Goal: Task Accomplishment & Management: Complete application form

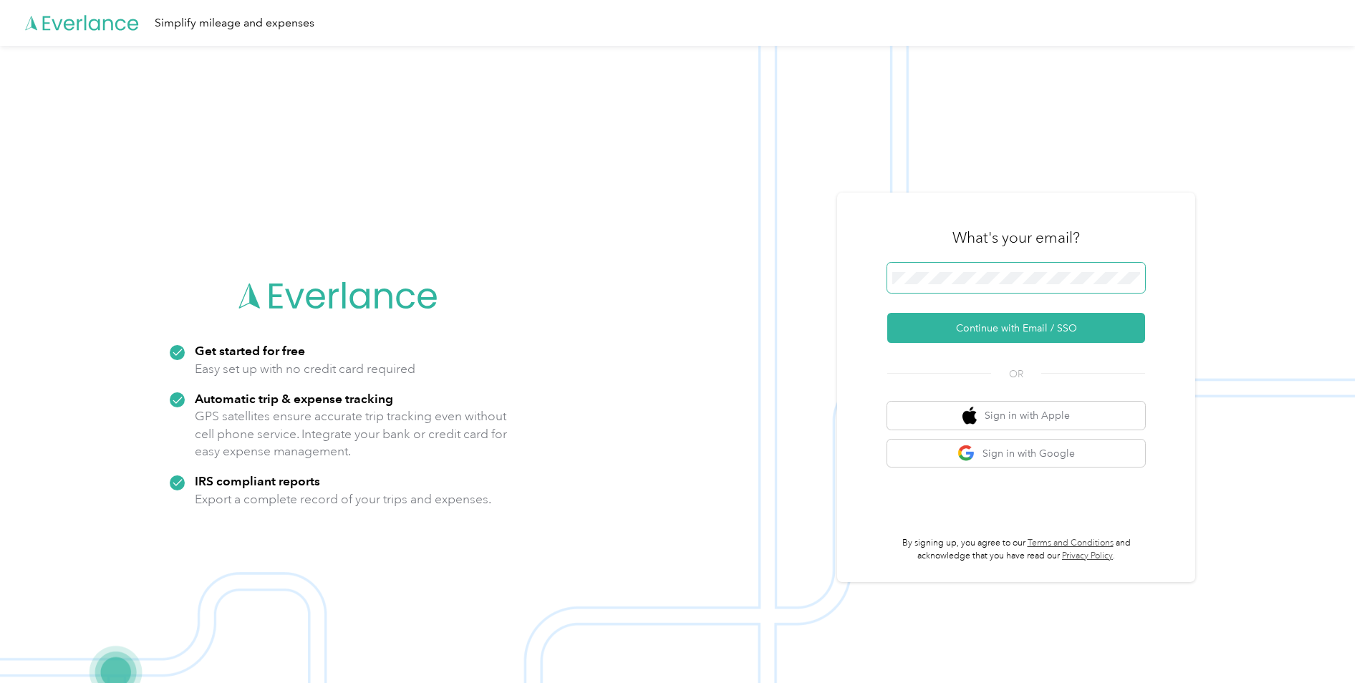
click at [887, 313] on button "Continue with Email / SSO" at bounding box center [1016, 328] width 258 height 30
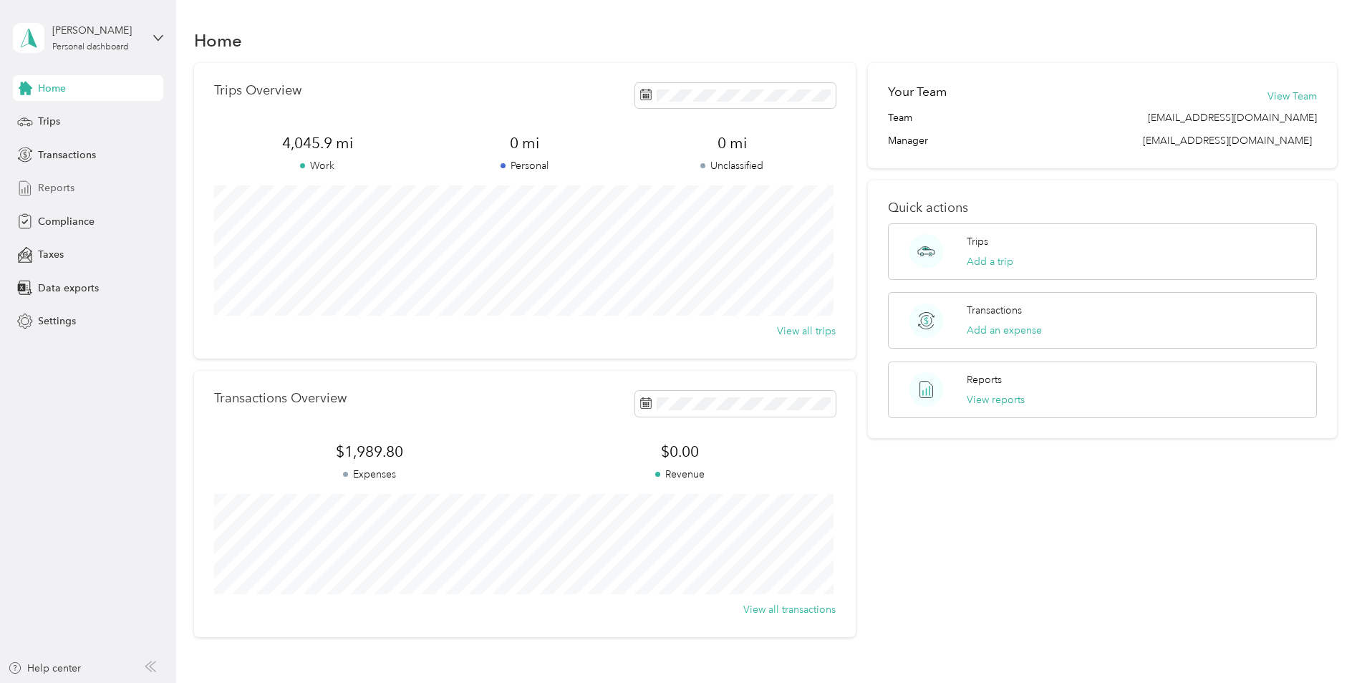
click at [47, 187] on span "Reports" at bounding box center [56, 187] width 37 height 15
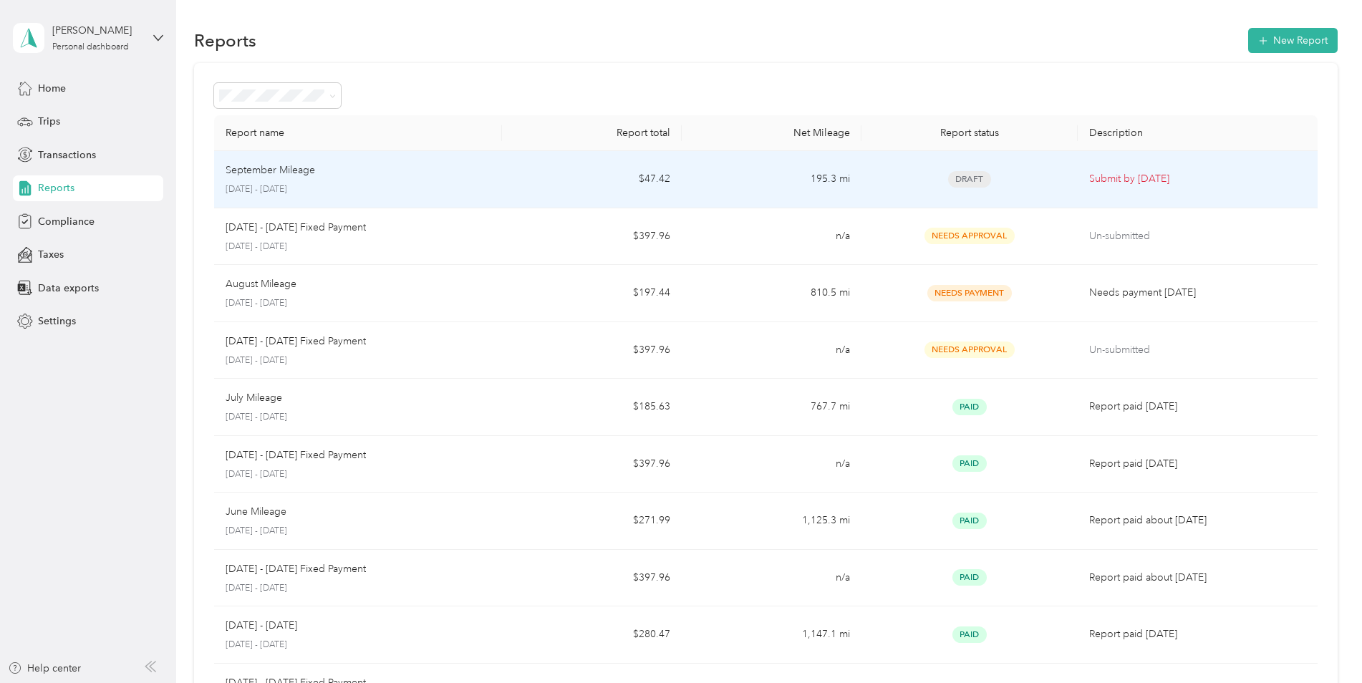
click at [284, 174] on p "September Mileage" at bounding box center [271, 171] width 90 height 16
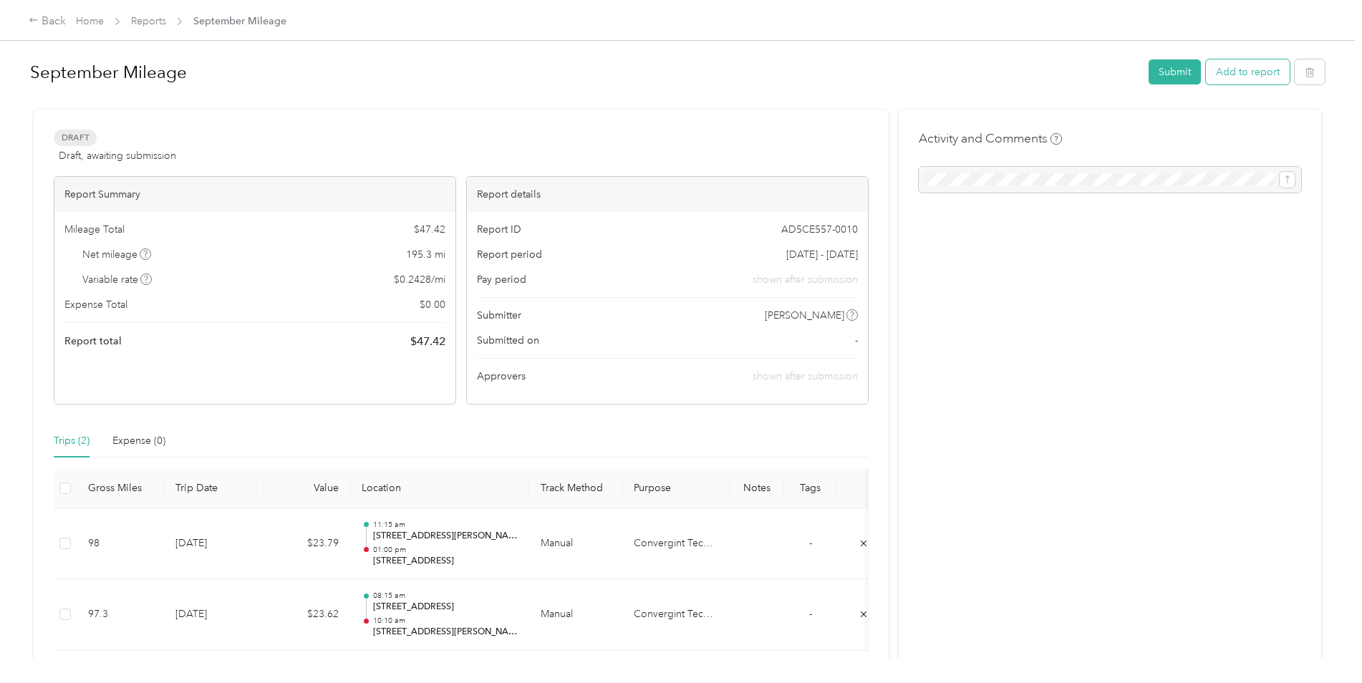
click at [1234, 72] on button "Add to report" at bounding box center [1248, 71] width 84 height 25
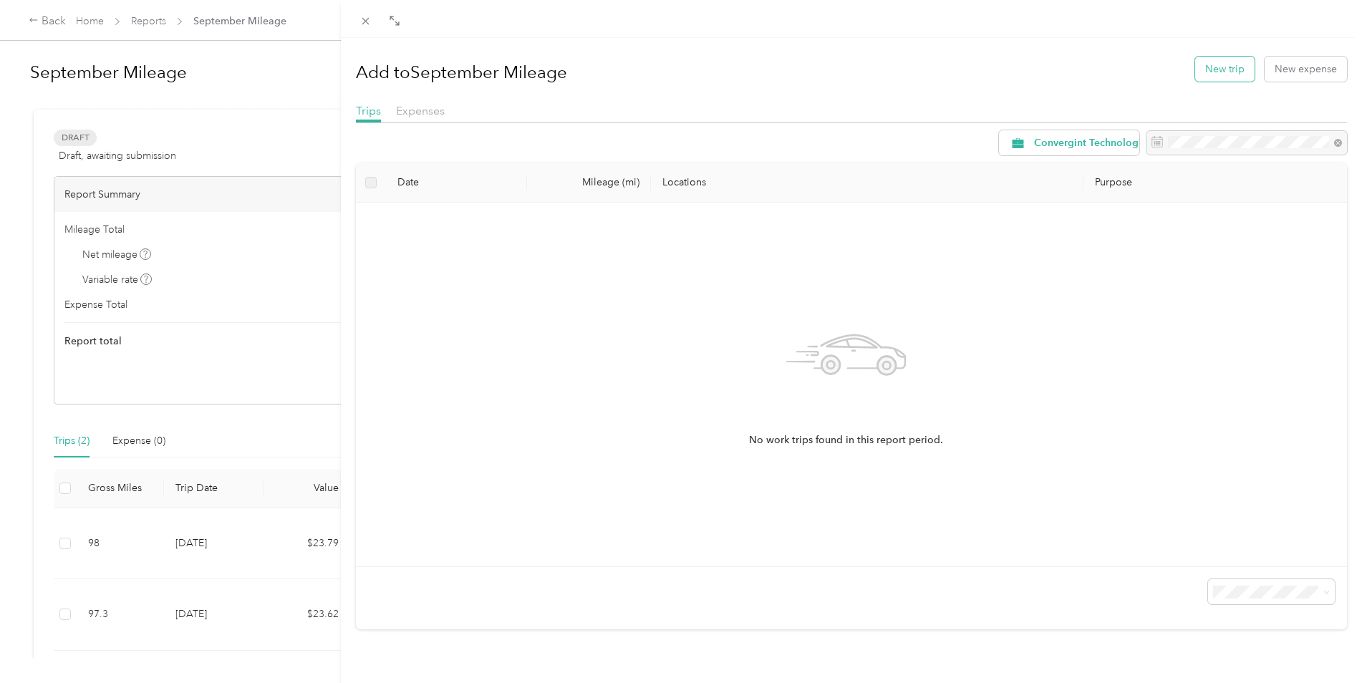
click at [1213, 76] on button "New trip" at bounding box center [1224, 69] width 59 height 25
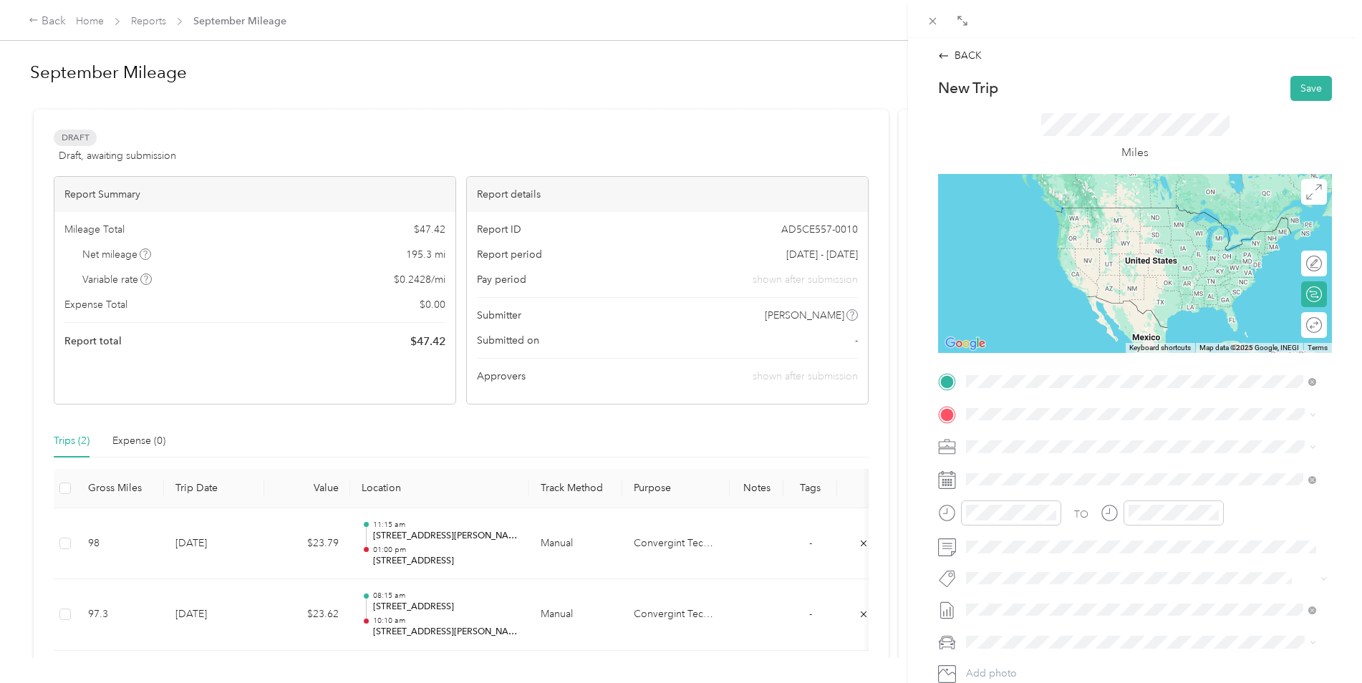
click at [1119, 440] on span "[STREET_ADDRESS][US_STATE]" at bounding box center [1064, 433] width 143 height 13
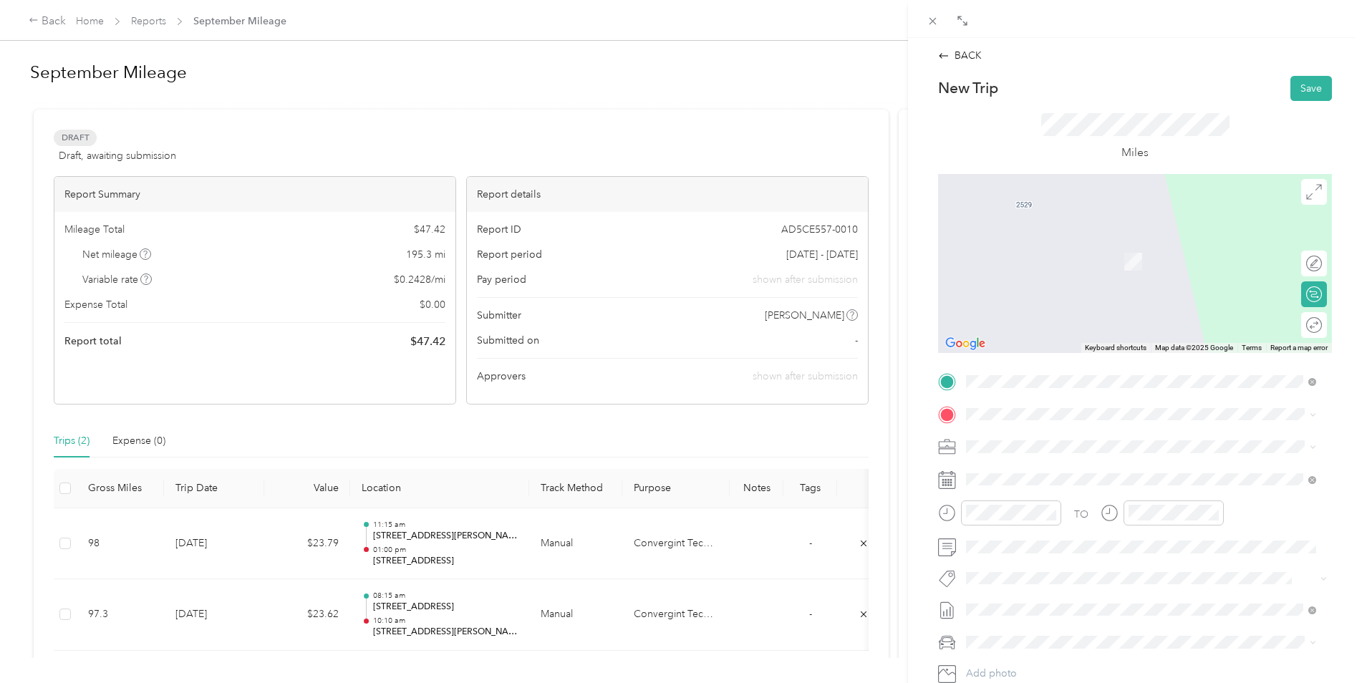
click at [1064, 461] on span "[STREET_ADDRESS][PERSON_NAME][US_STATE]" at bounding box center [1104, 463] width 223 height 13
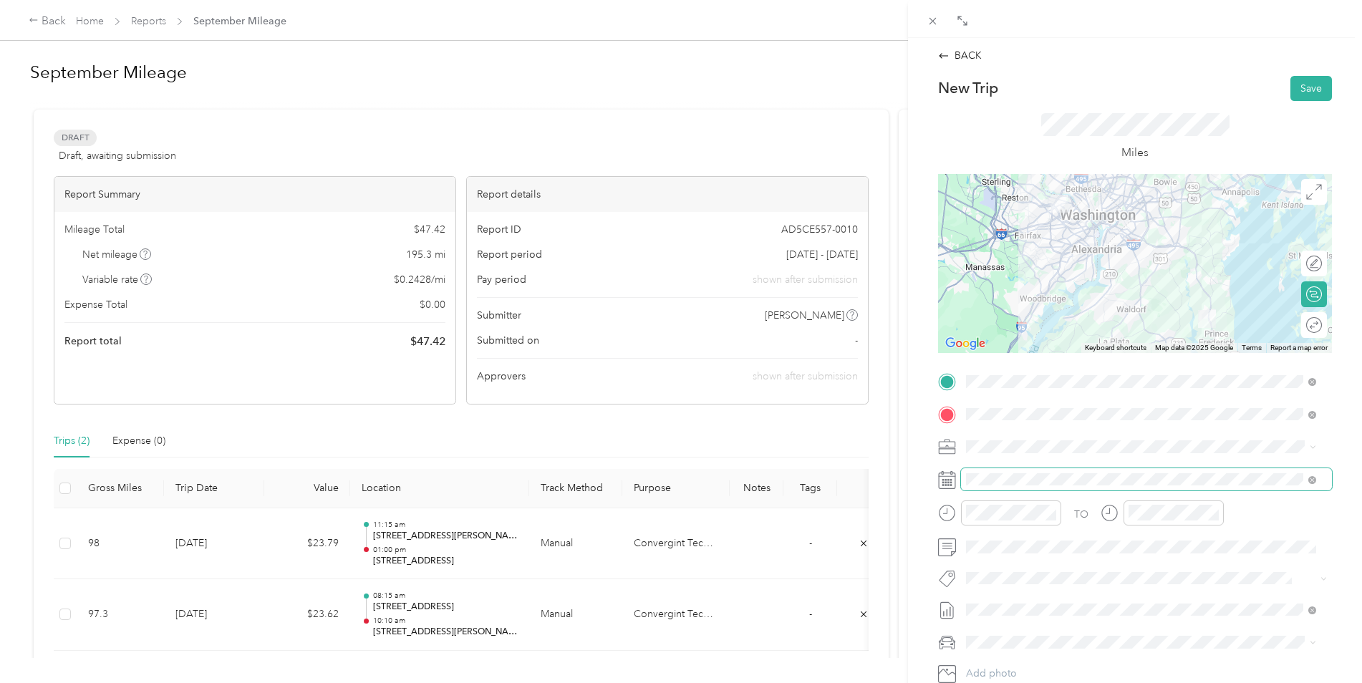
click at [1010, 489] on span at bounding box center [1146, 479] width 371 height 23
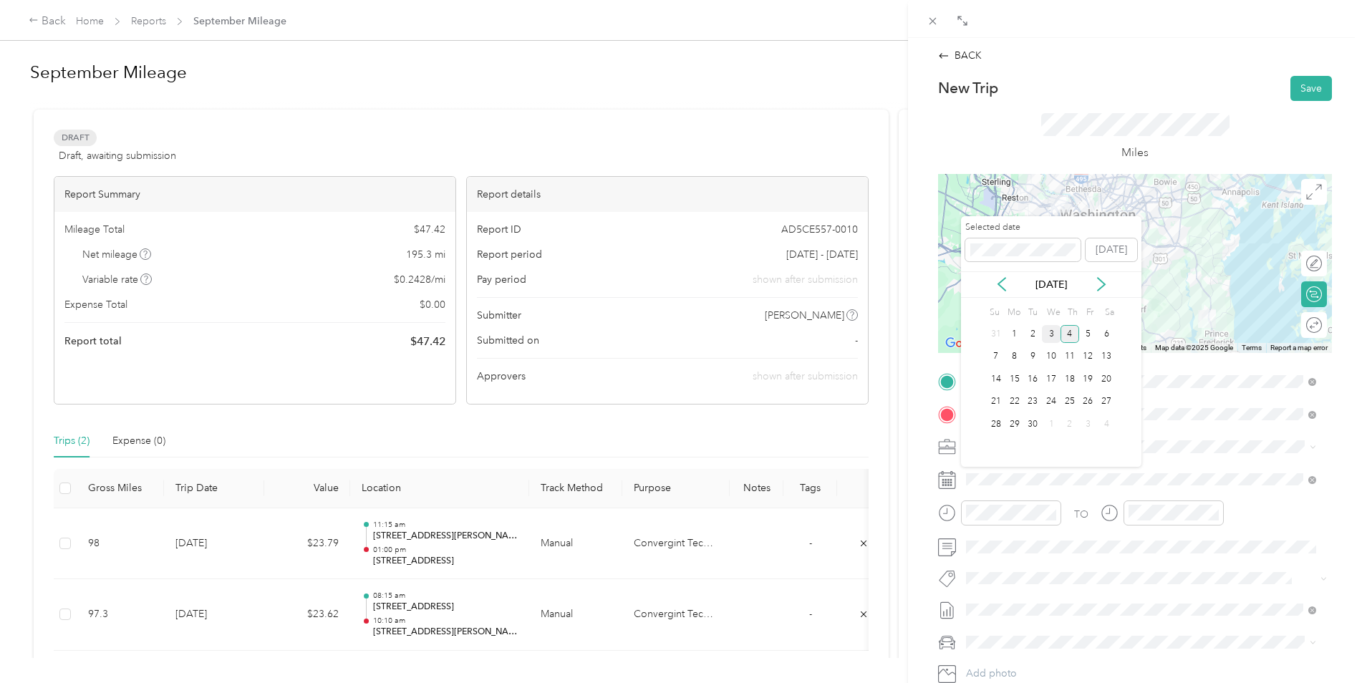
click at [1054, 332] on div "3" at bounding box center [1051, 334] width 19 height 18
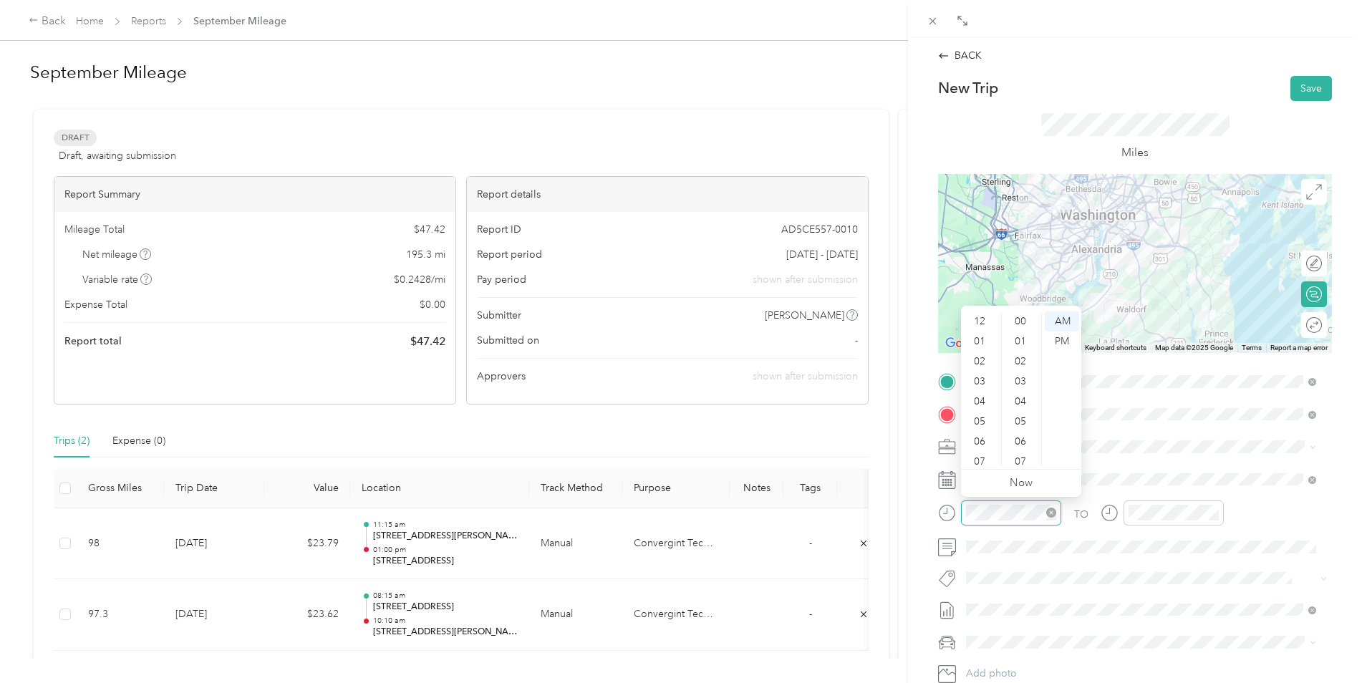
scroll to position [86, 0]
click at [985, 397] on div "08" at bounding box center [981, 396] width 34 height 20
click at [1027, 344] on div "30" at bounding box center [1022, 339] width 34 height 20
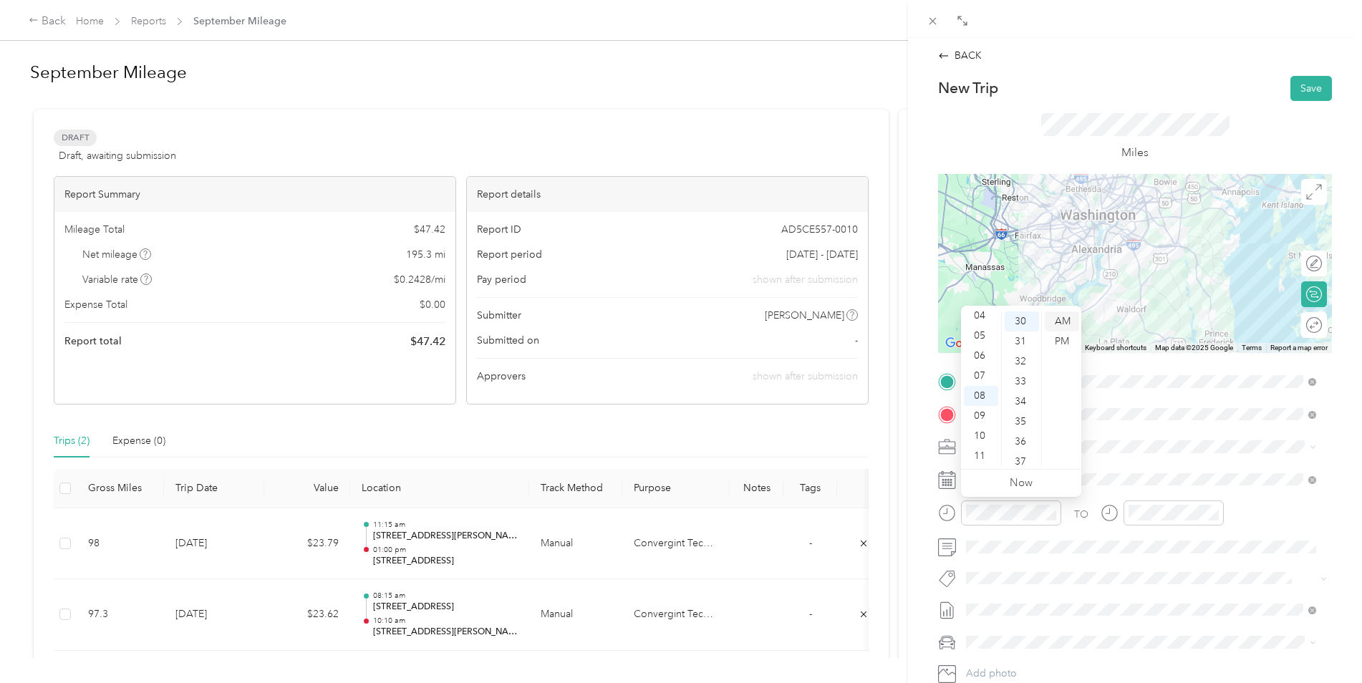
click at [1056, 314] on div "AM" at bounding box center [1062, 322] width 34 height 20
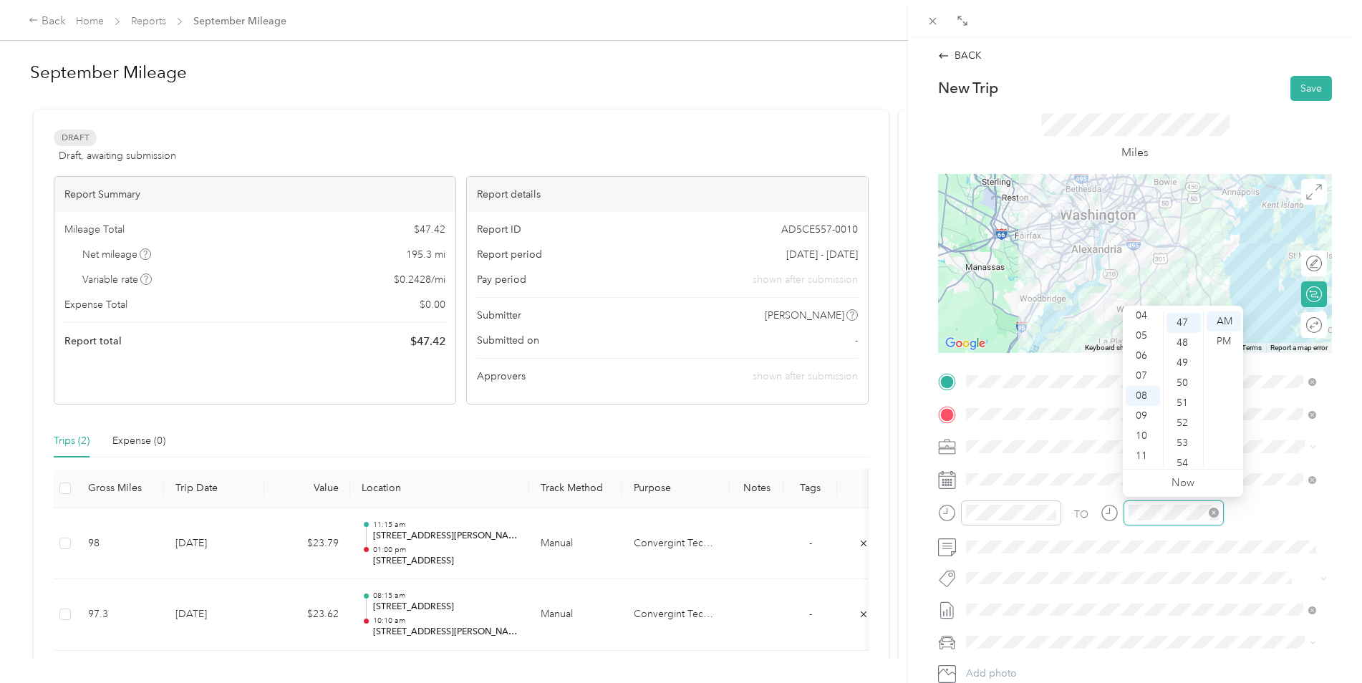
scroll to position [943, 0]
click at [1142, 409] on div "09" at bounding box center [1143, 416] width 34 height 20
click at [1179, 371] on div "55" at bounding box center [1184, 376] width 34 height 20
click at [1015, 670] on div "Ford F150" at bounding box center [1141, 667] width 340 height 15
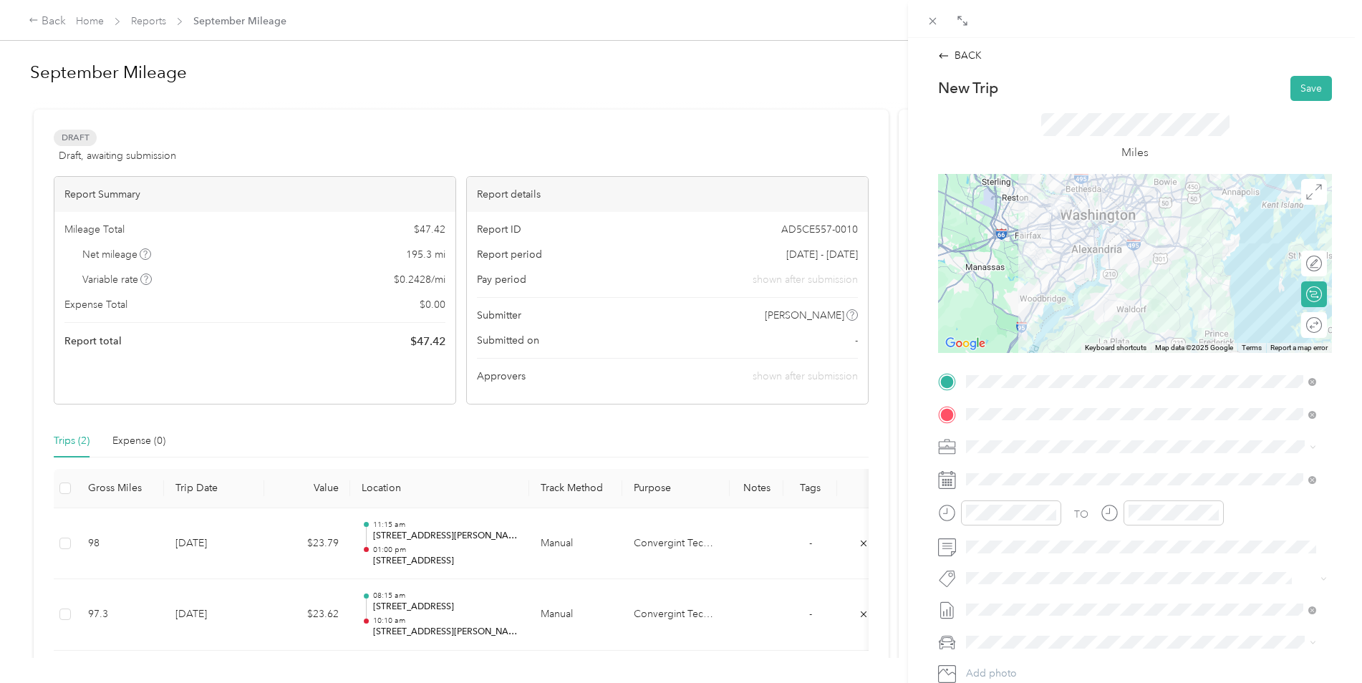
click at [1104, 227] on div at bounding box center [1135, 263] width 394 height 179
click at [1134, 191] on div at bounding box center [1135, 263] width 394 height 179
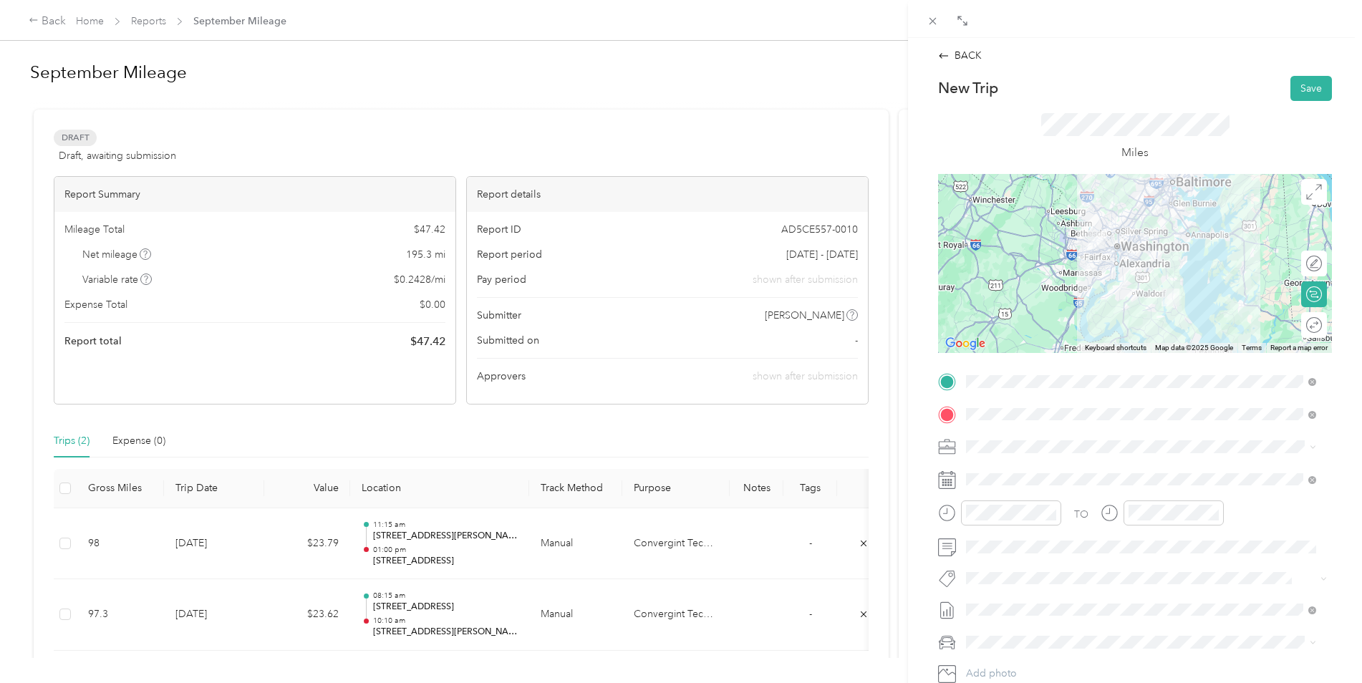
click at [1106, 264] on div at bounding box center [1135, 263] width 394 height 179
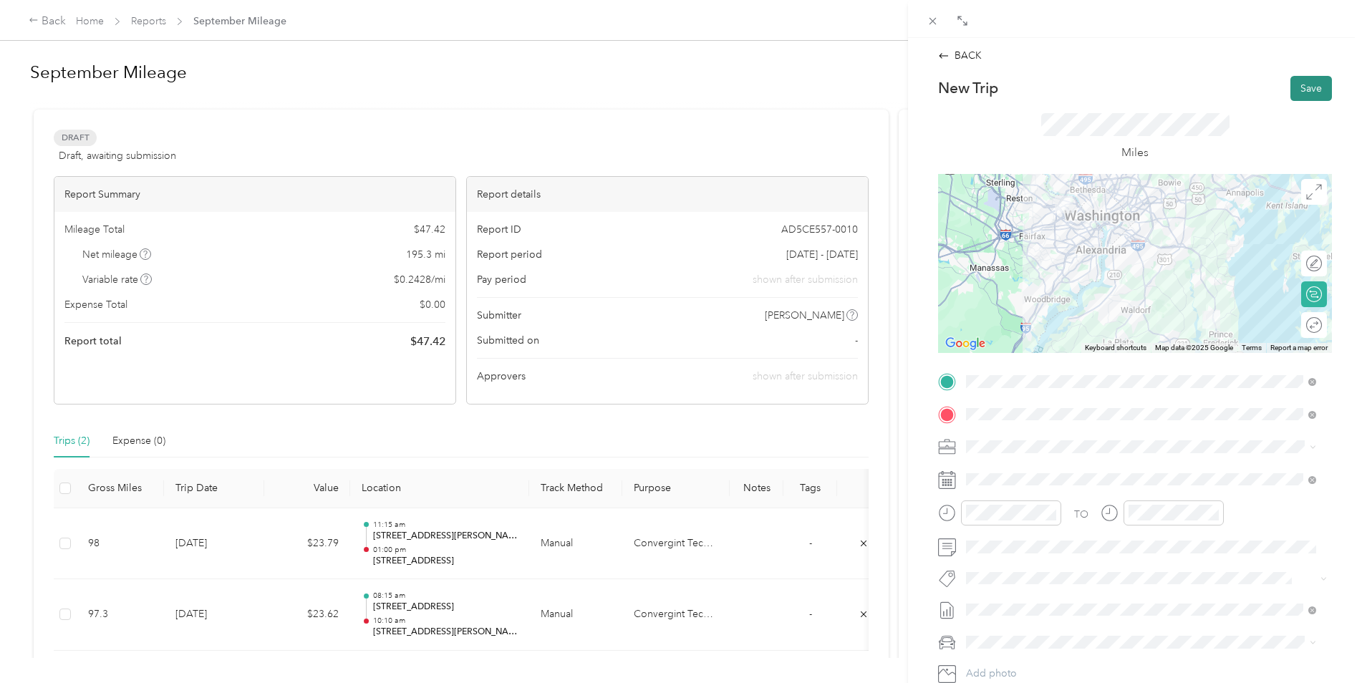
click at [1301, 92] on button "Save" at bounding box center [1312, 88] width 42 height 25
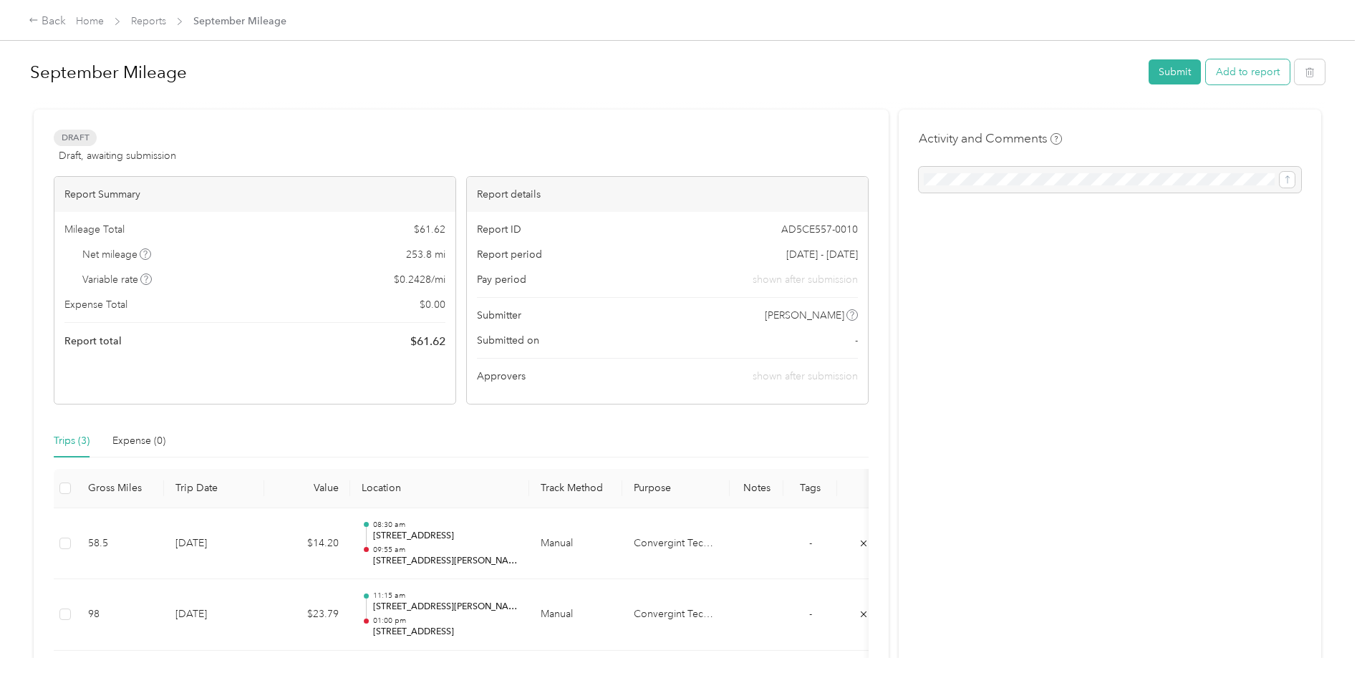
click at [1245, 70] on button "Add to report" at bounding box center [1248, 71] width 84 height 25
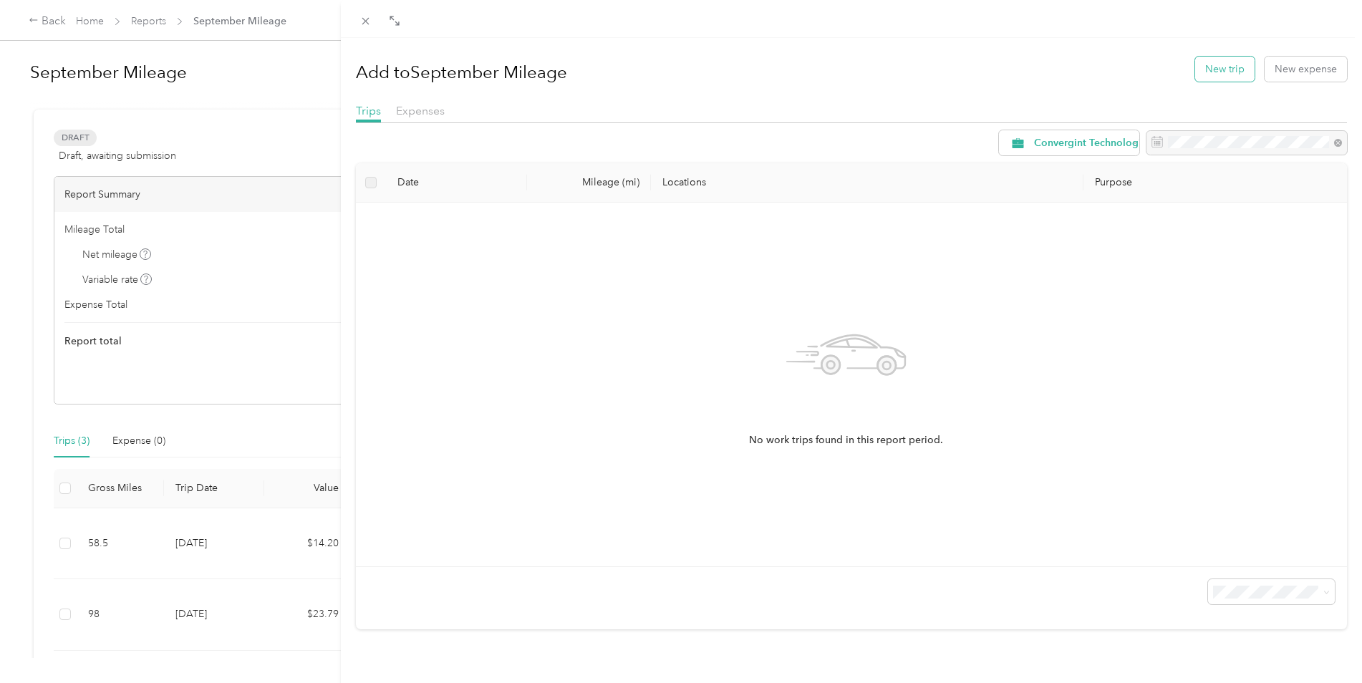
click at [1219, 72] on button "New trip" at bounding box center [1224, 69] width 59 height 25
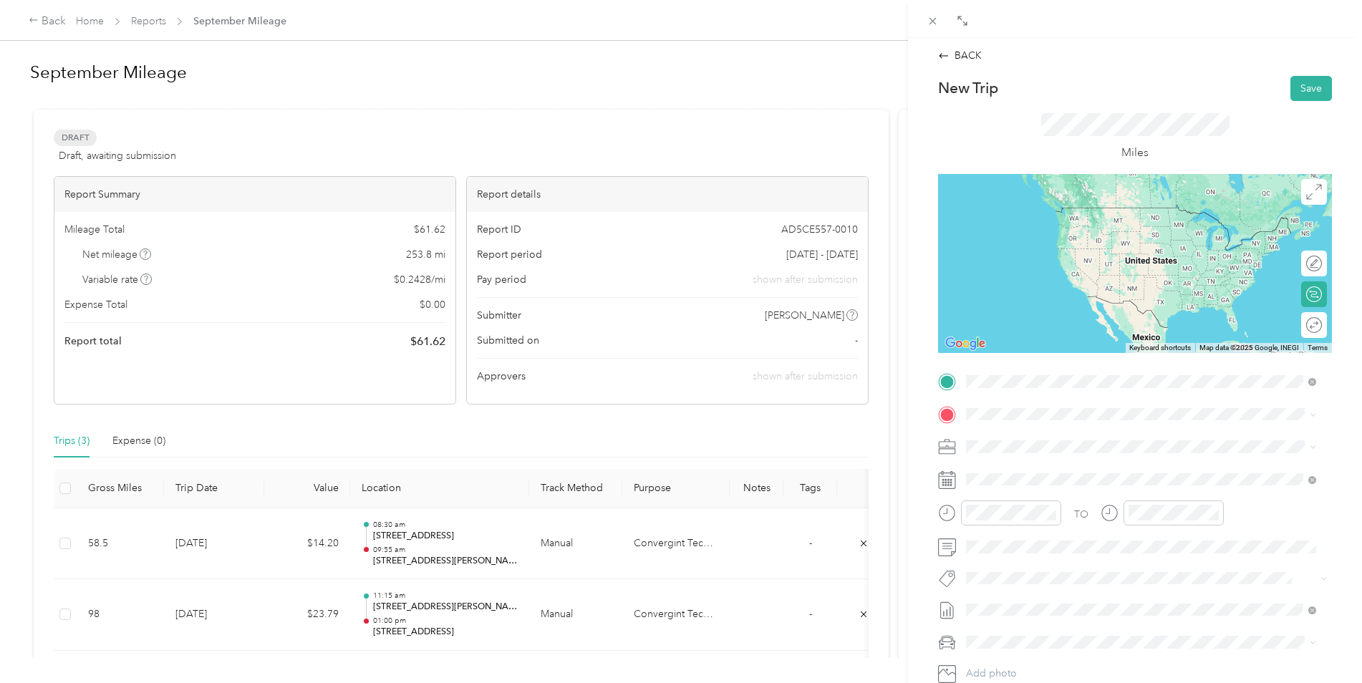
click at [1069, 430] on span "[STREET_ADDRESS][PERSON_NAME][US_STATE]" at bounding box center [1104, 433] width 223 height 13
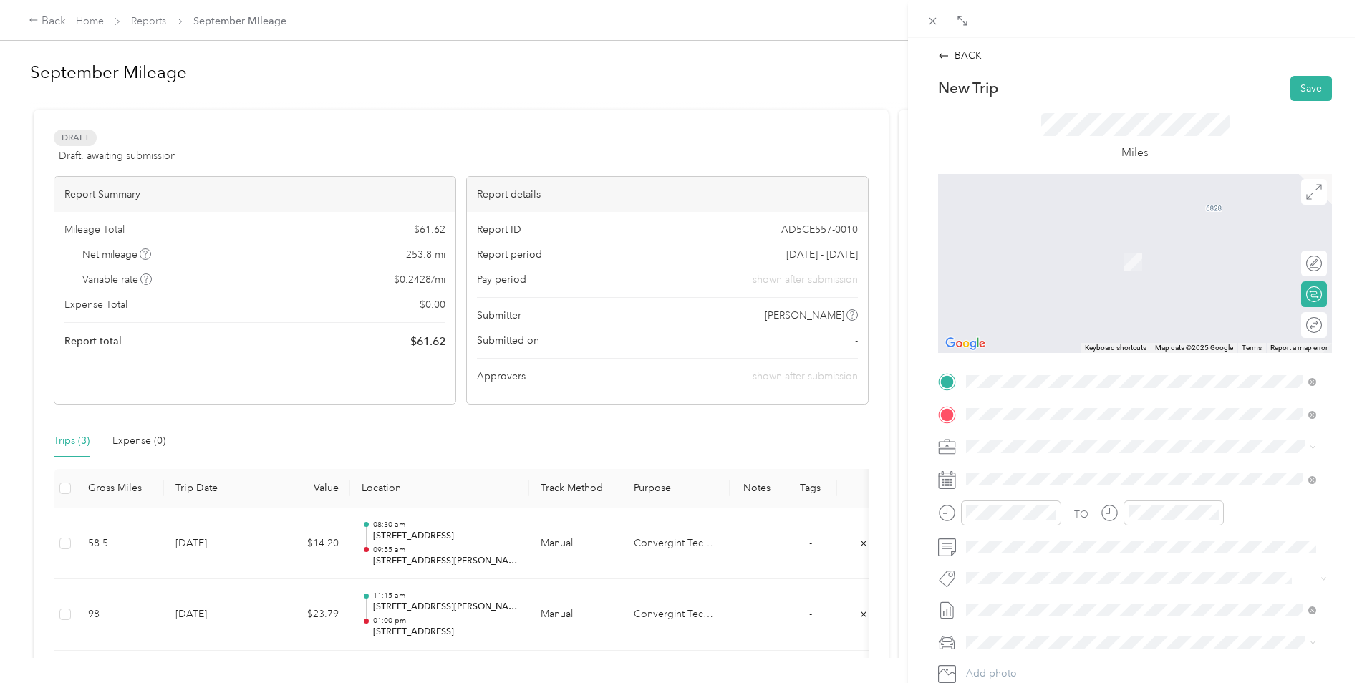
click at [1079, 468] on span "[STREET_ADDRESS][US_STATE]" at bounding box center [1064, 466] width 143 height 13
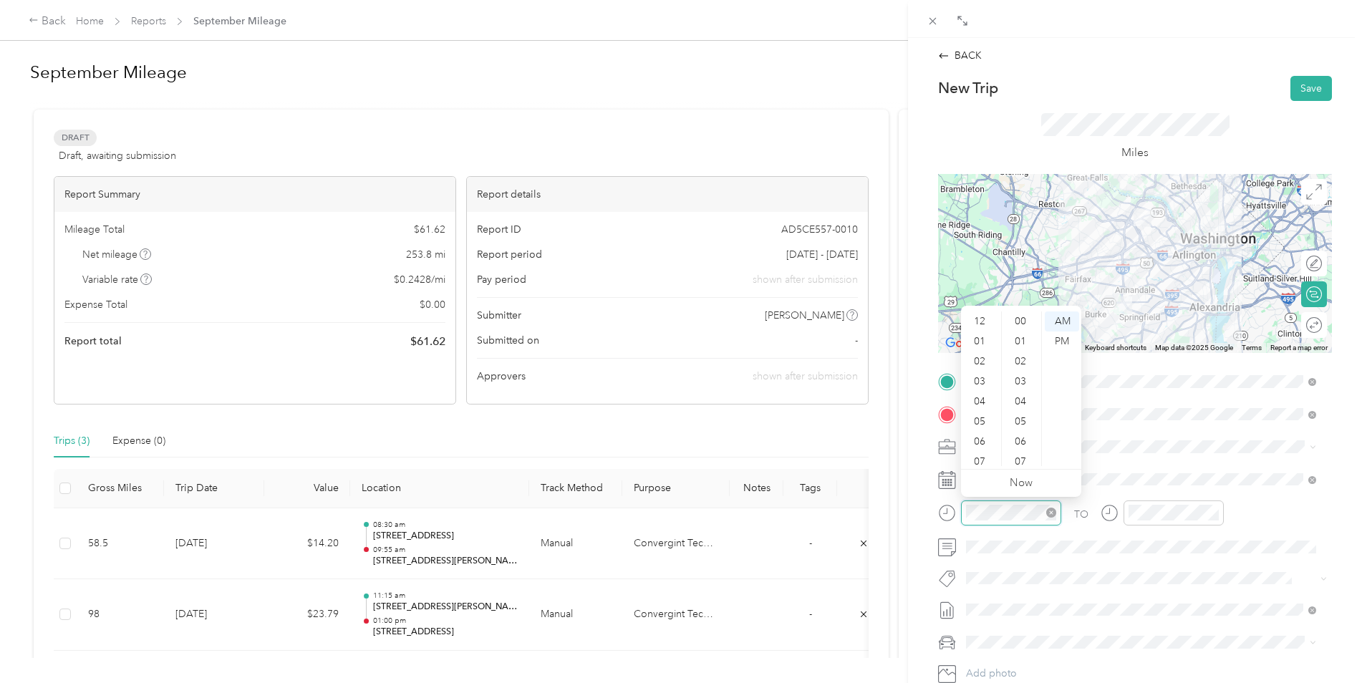
scroll to position [86, 0]
click at [983, 451] on div "11" at bounding box center [981, 456] width 34 height 20
click at [1021, 316] on div "00" at bounding box center [1022, 322] width 34 height 20
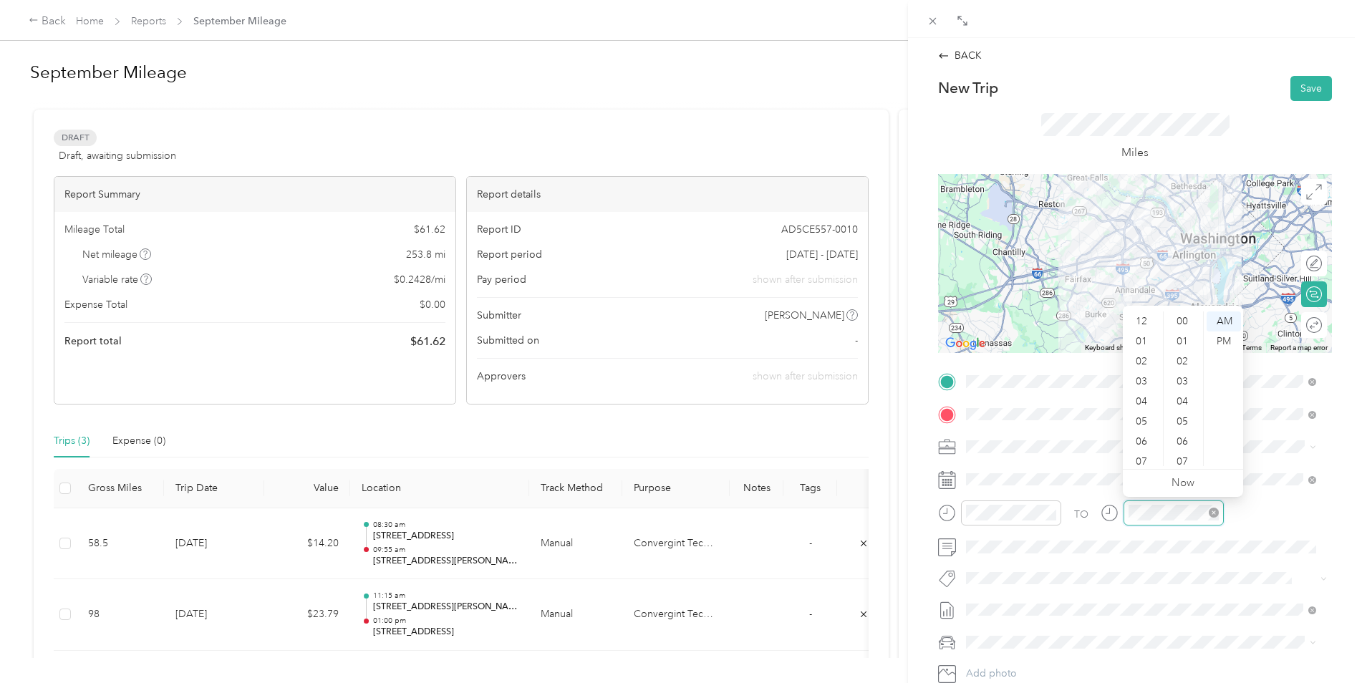
scroll to position [86, 0]
click at [1140, 455] on div "11" at bounding box center [1143, 456] width 34 height 20
click at [1182, 402] on div "35" at bounding box center [1184, 405] width 34 height 20
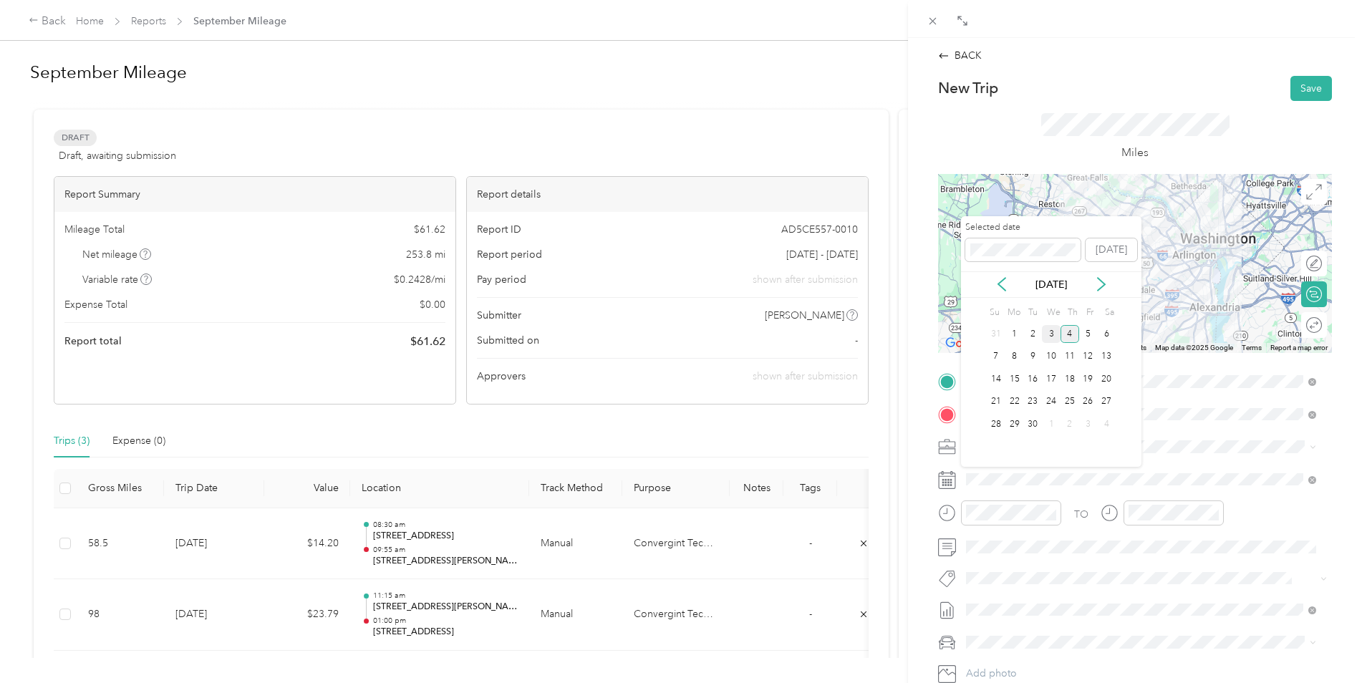
click at [1051, 337] on div "3" at bounding box center [1051, 334] width 19 height 18
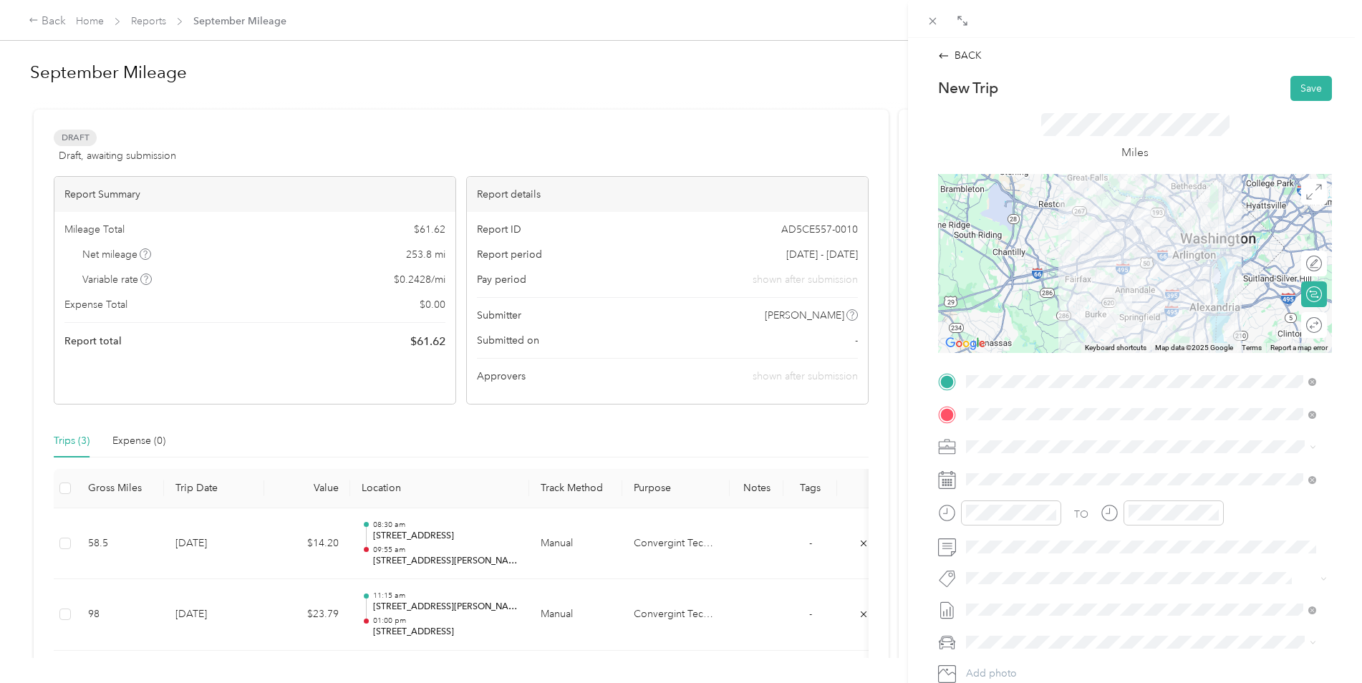
click at [991, 663] on span "Ford F150" at bounding box center [994, 662] width 47 height 12
click at [1301, 91] on button "Save" at bounding box center [1312, 88] width 42 height 25
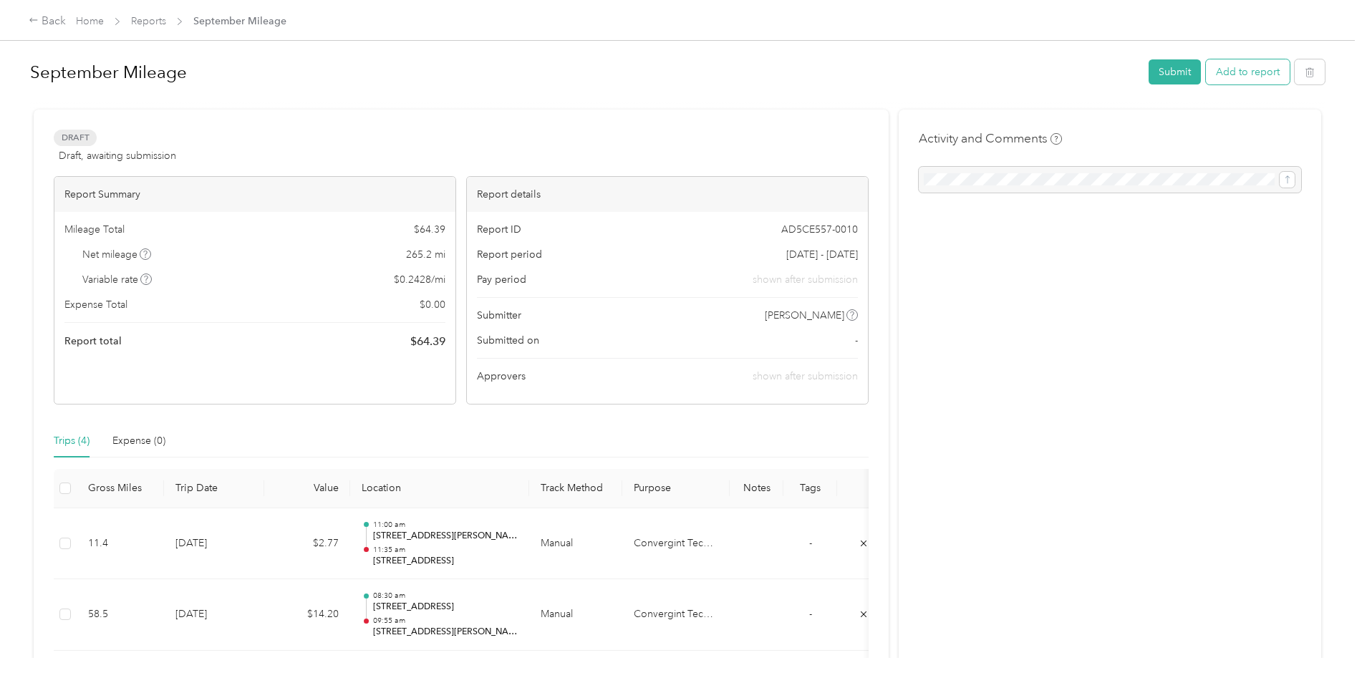
click at [1238, 74] on button "Add to report" at bounding box center [1248, 71] width 84 height 25
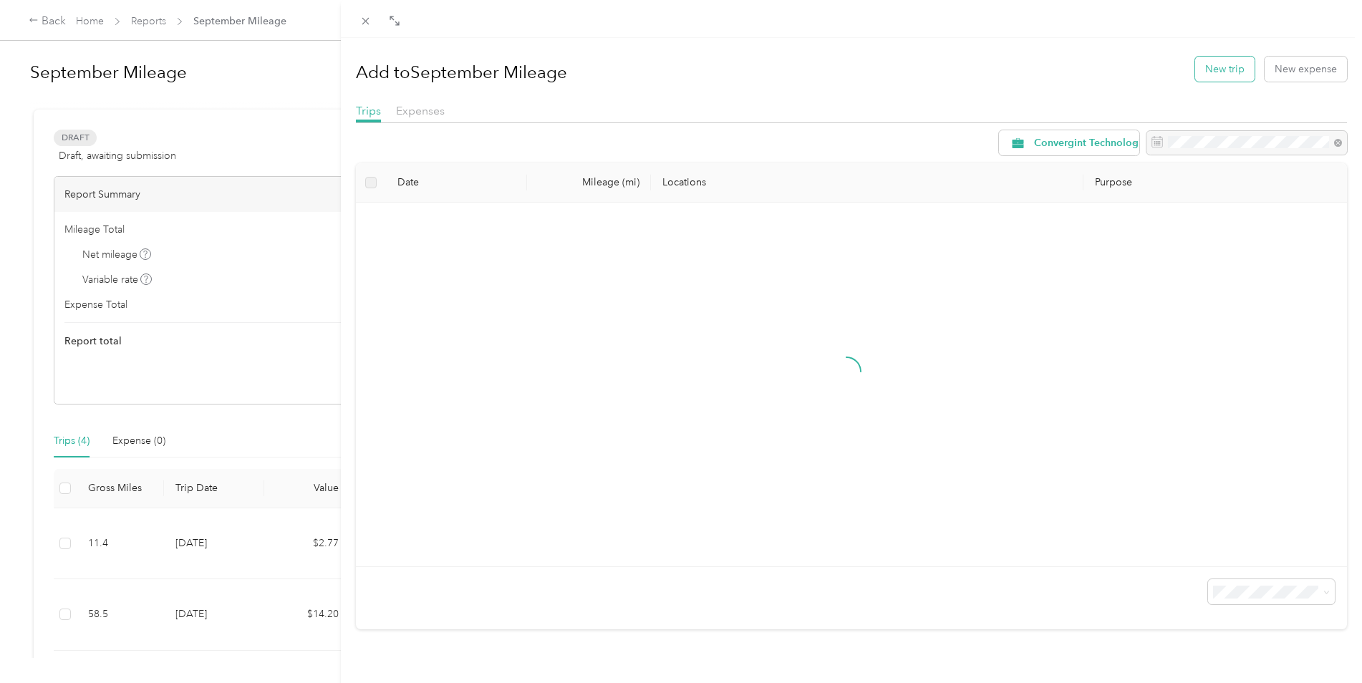
click at [1222, 69] on button "New trip" at bounding box center [1224, 69] width 59 height 25
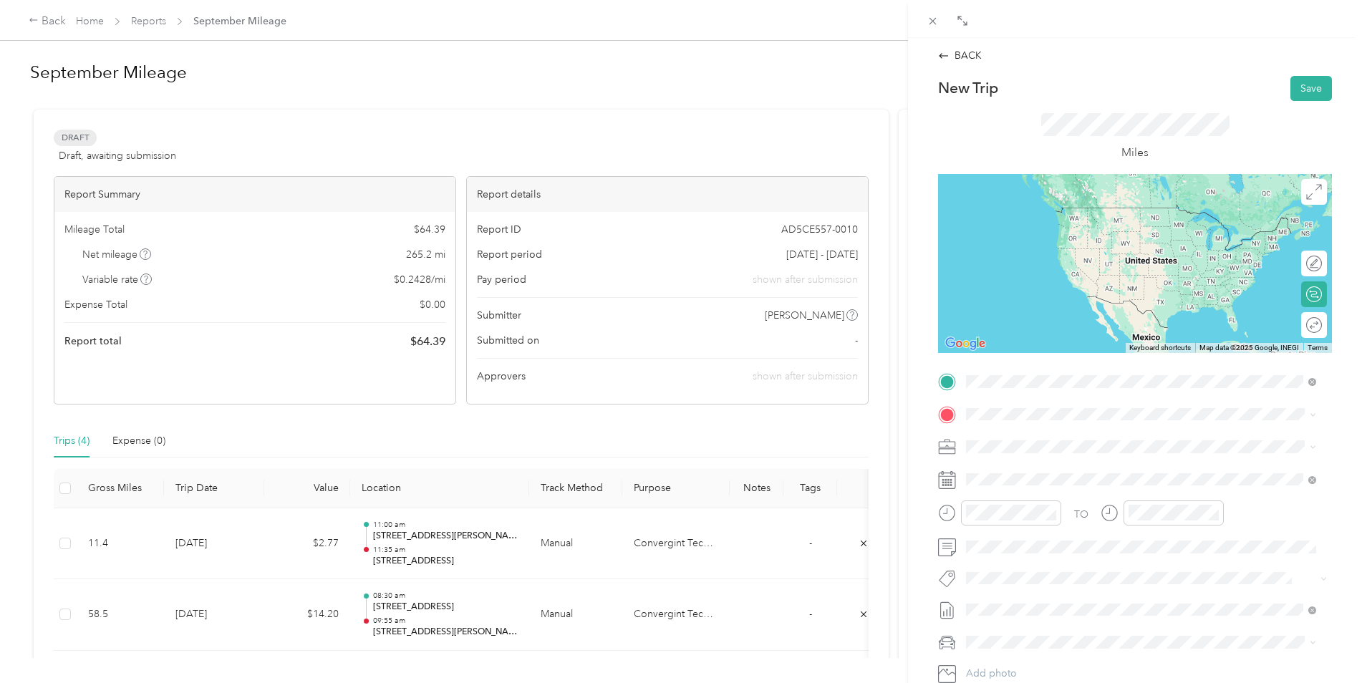
click at [1054, 430] on span "[STREET_ADDRESS][US_STATE]" at bounding box center [1064, 433] width 143 height 13
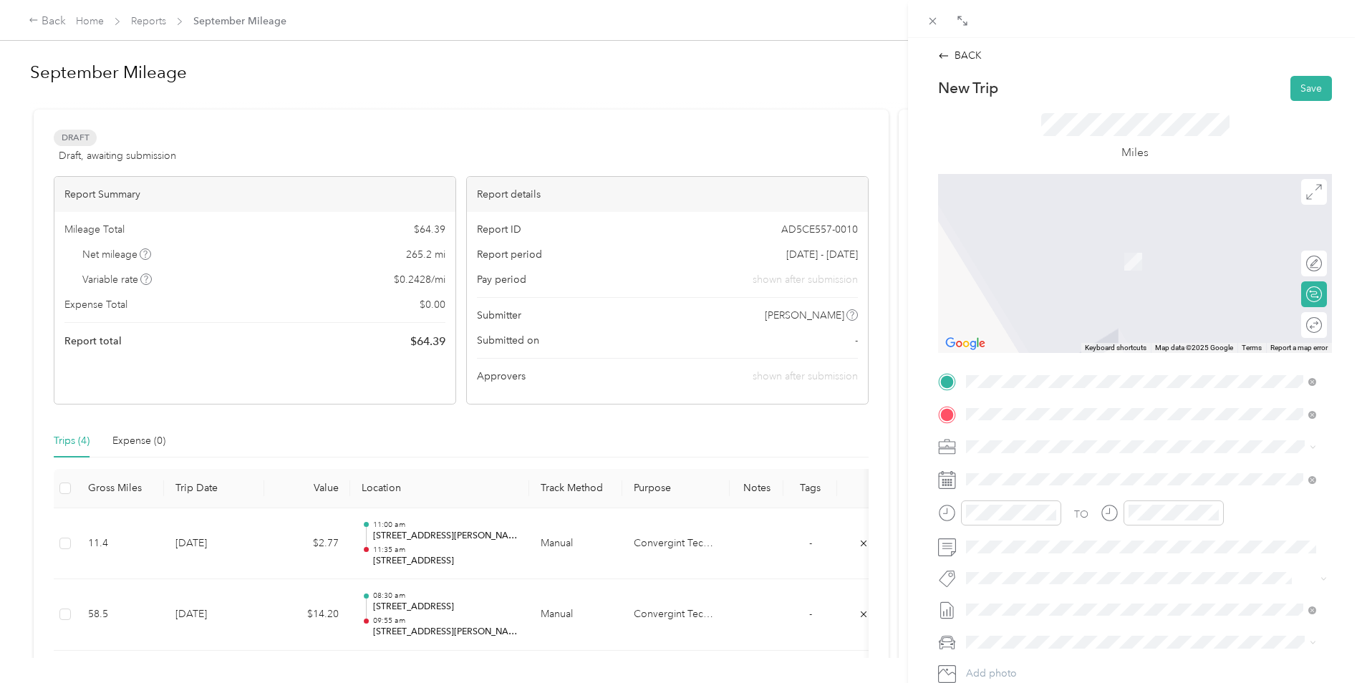
click at [1069, 473] on span "[STREET_ADDRESS][US_STATE]" at bounding box center [1064, 466] width 143 height 13
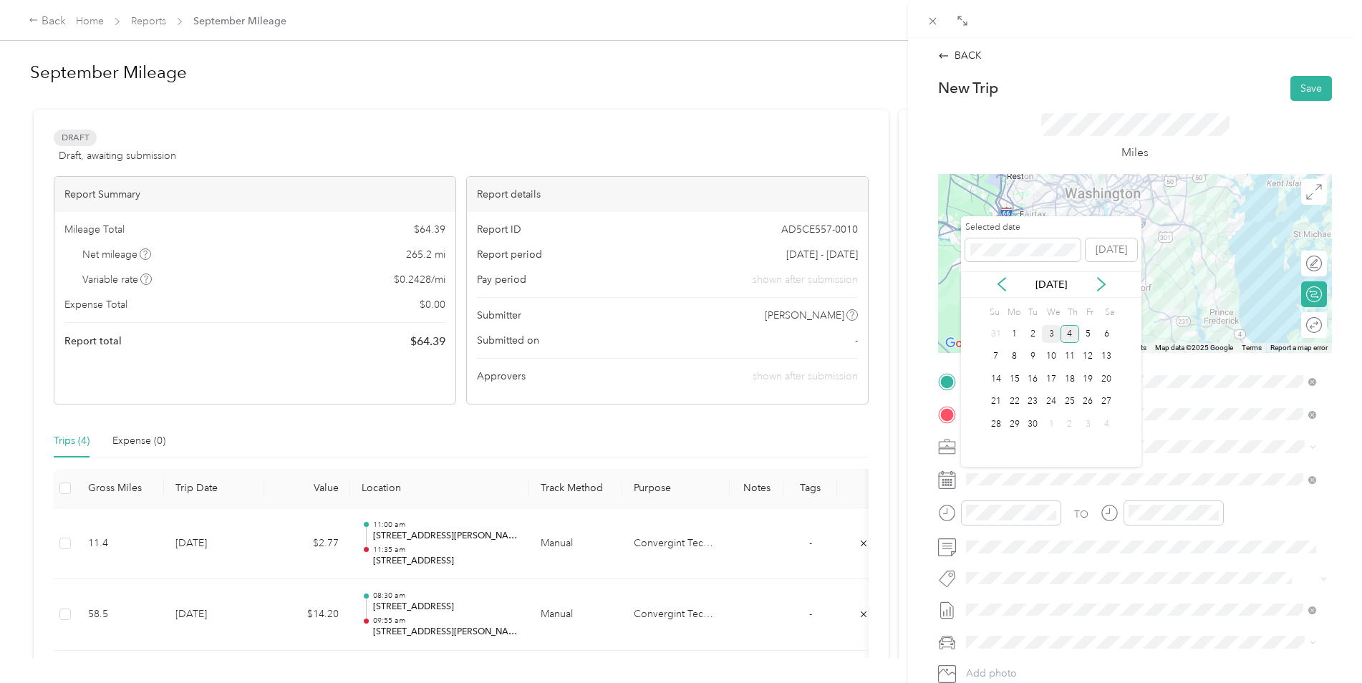
click at [1048, 330] on div "3" at bounding box center [1051, 334] width 19 height 18
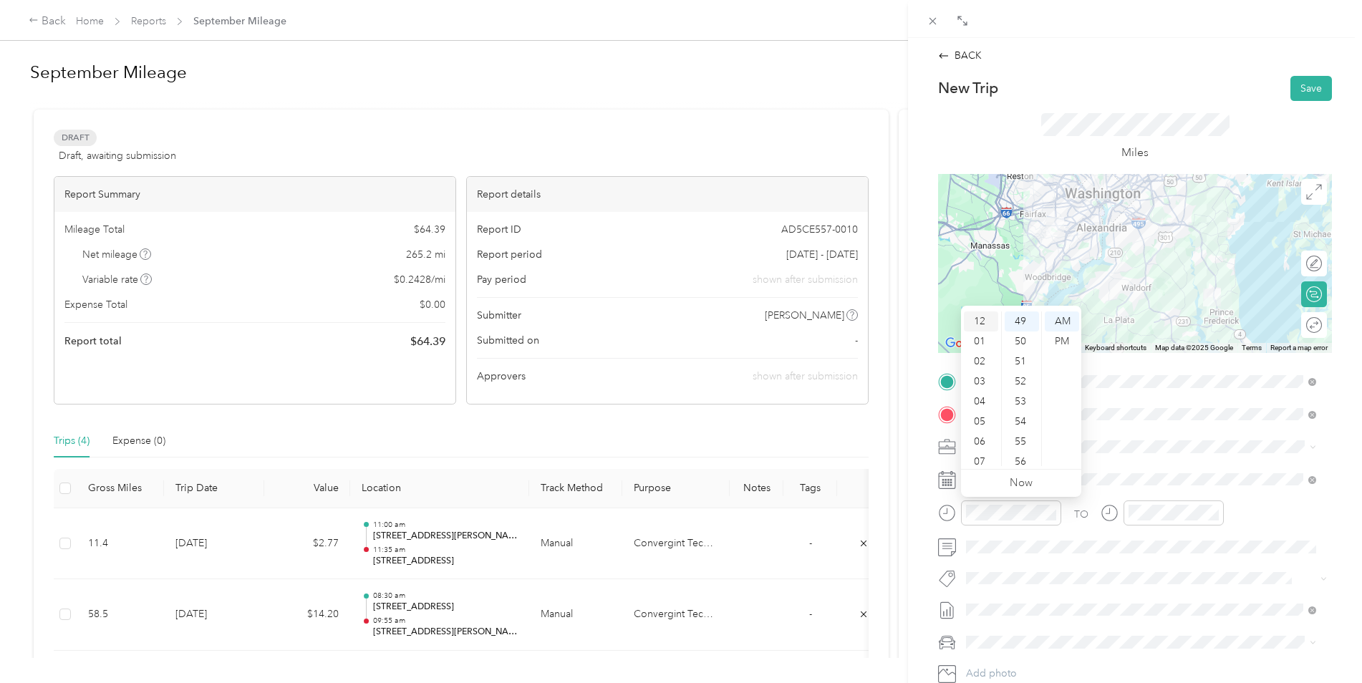
click at [988, 324] on div "12" at bounding box center [981, 322] width 34 height 20
click at [1025, 390] on div "45" at bounding box center [1022, 390] width 34 height 20
click at [1066, 344] on div "PM" at bounding box center [1062, 342] width 34 height 20
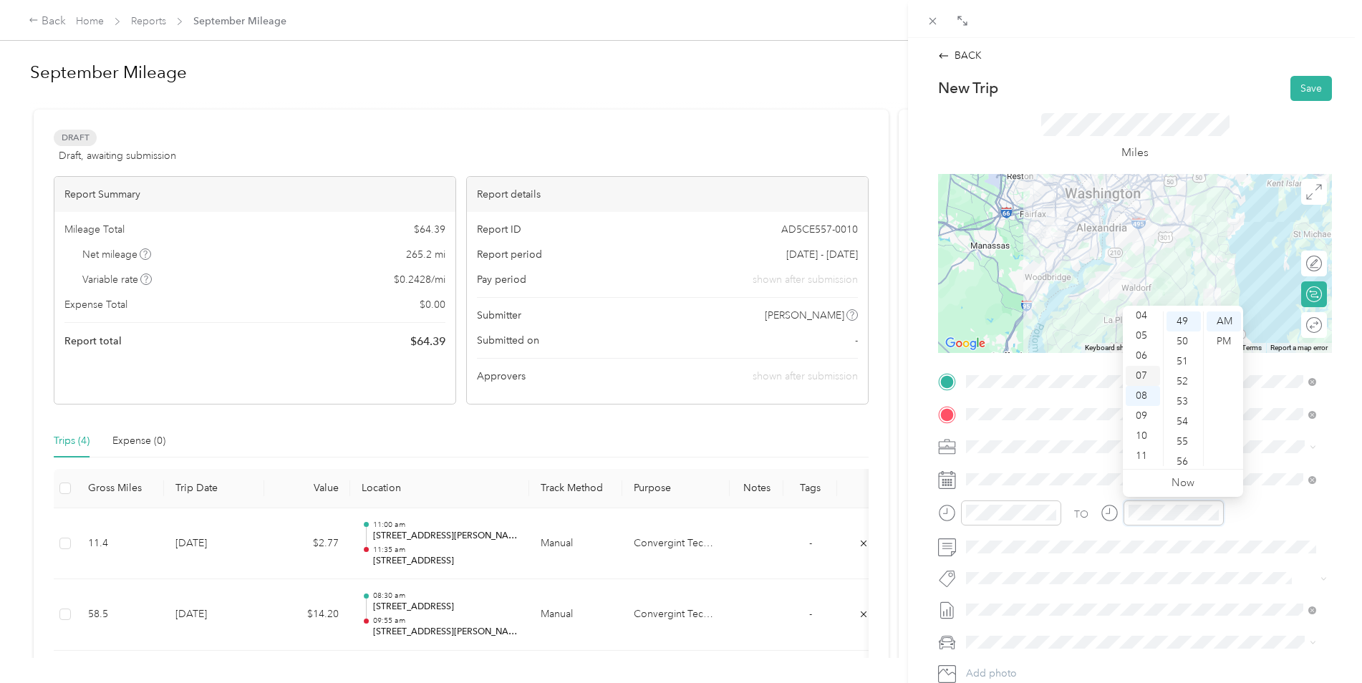
scroll to position [0, 0]
click at [1142, 356] on div "02" at bounding box center [1143, 362] width 34 height 20
click at [1184, 319] on div "00" at bounding box center [1184, 322] width 34 height 20
click at [1220, 342] on div "PM" at bounding box center [1224, 342] width 34 height 20
click at [1031, 660] on div "Ford F150" at bounding box center [1141, 667] width 340 height 15
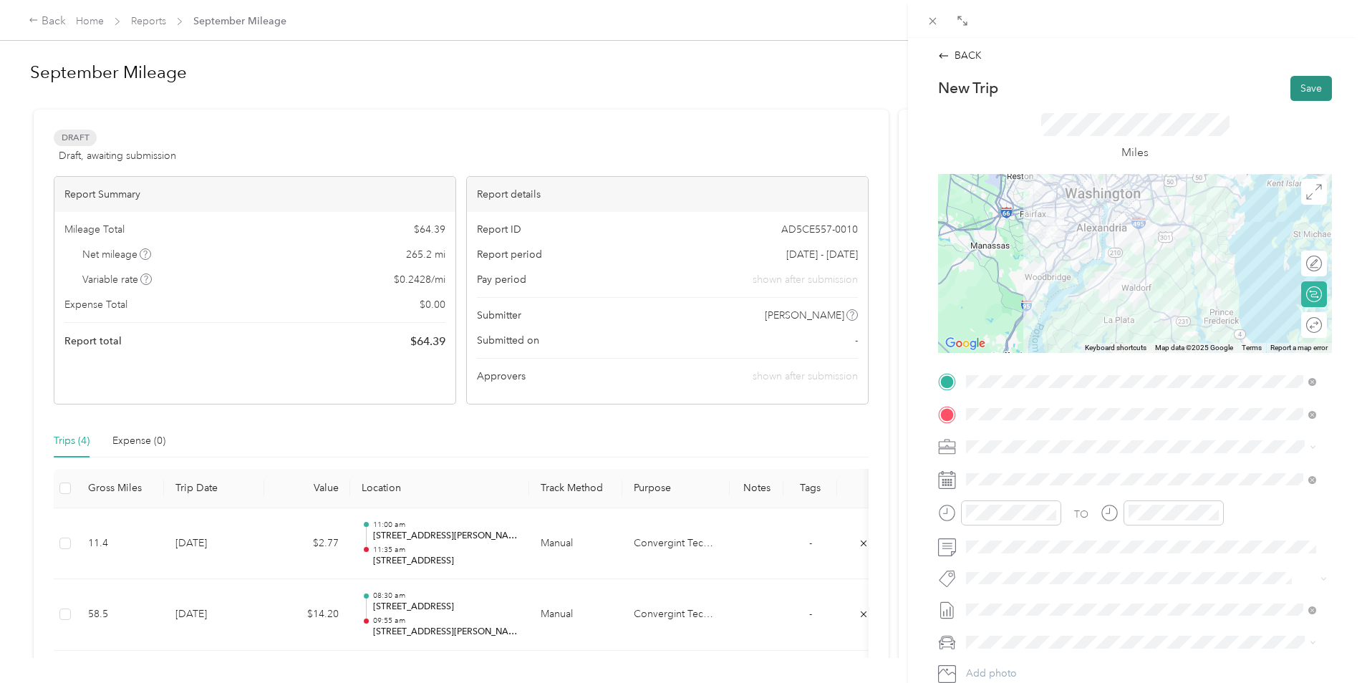
click at [1309, 87] on button "Save" at bounding box center [1312, 88] width 42 height 25
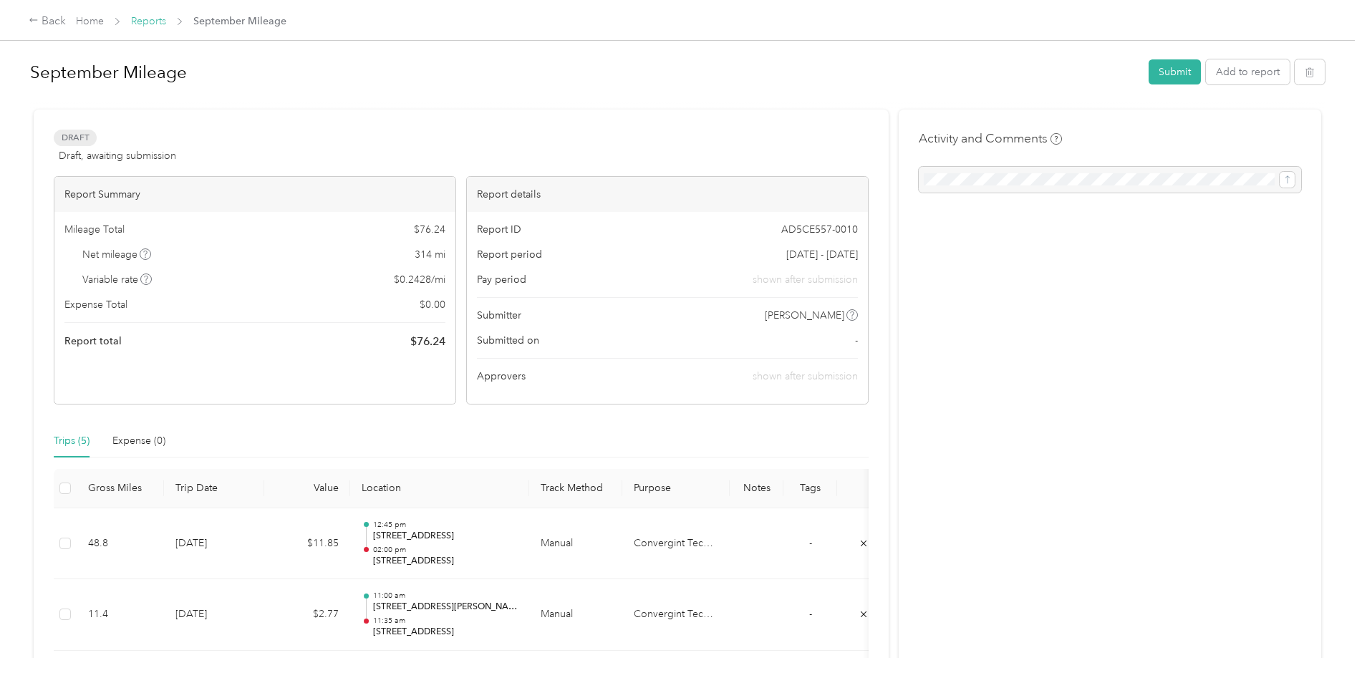
click at [153, 19] on link "Reports" at bounding box center [148, 21] width 35 height 12
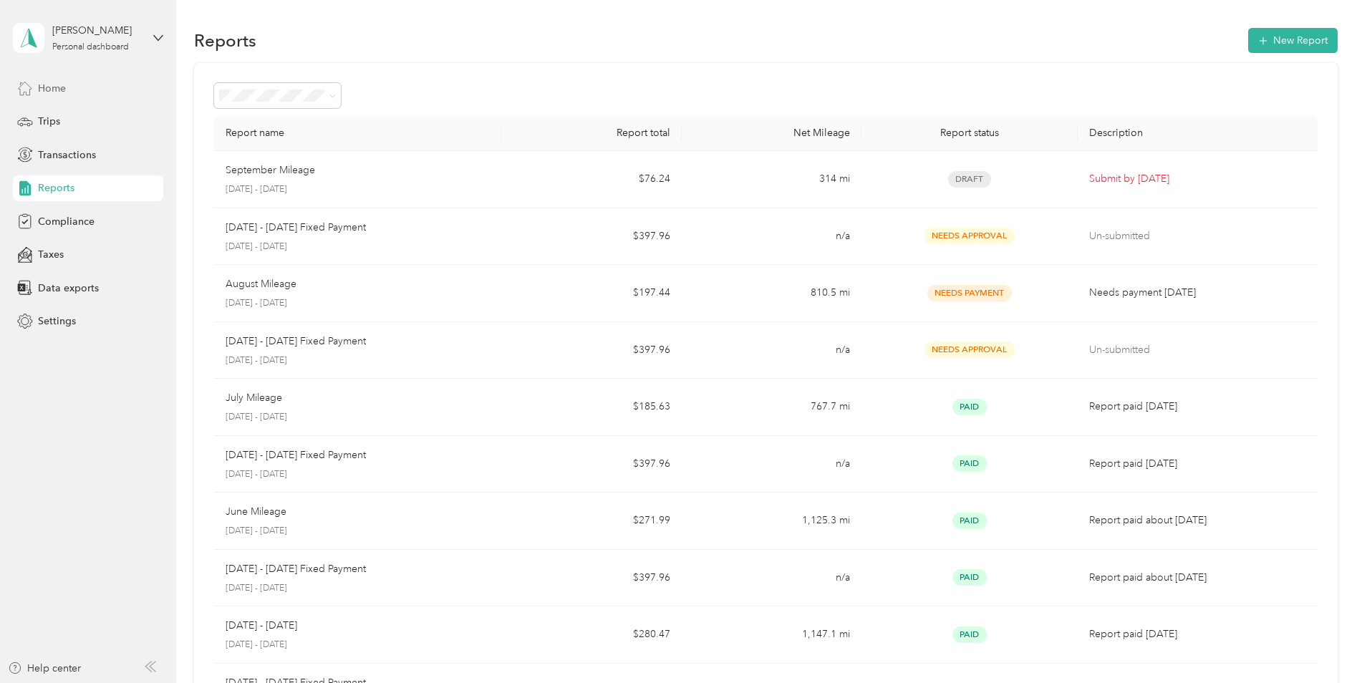
click at [47, 87] on span "Home" at bounding box center [52, 88] width 28 height 15
